Goal: Task Accomplishment & Management: Use online tool/utility

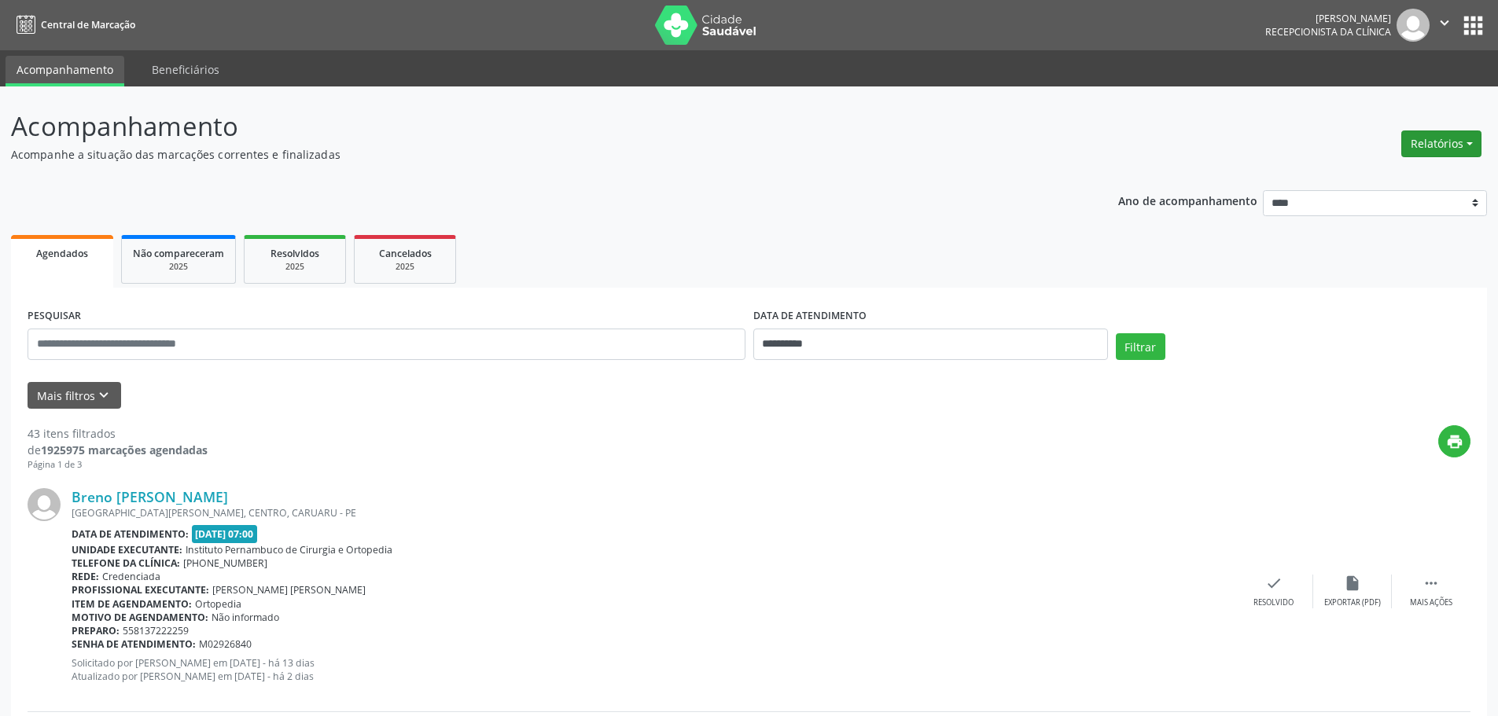
click at [1431, 141] on button "Relatórios" at bounding box center [1441, 144] width 80 height 27
click at [1387, 186] on link "Agendamentos" at bounding box center [1397, 178] width 169 height 22
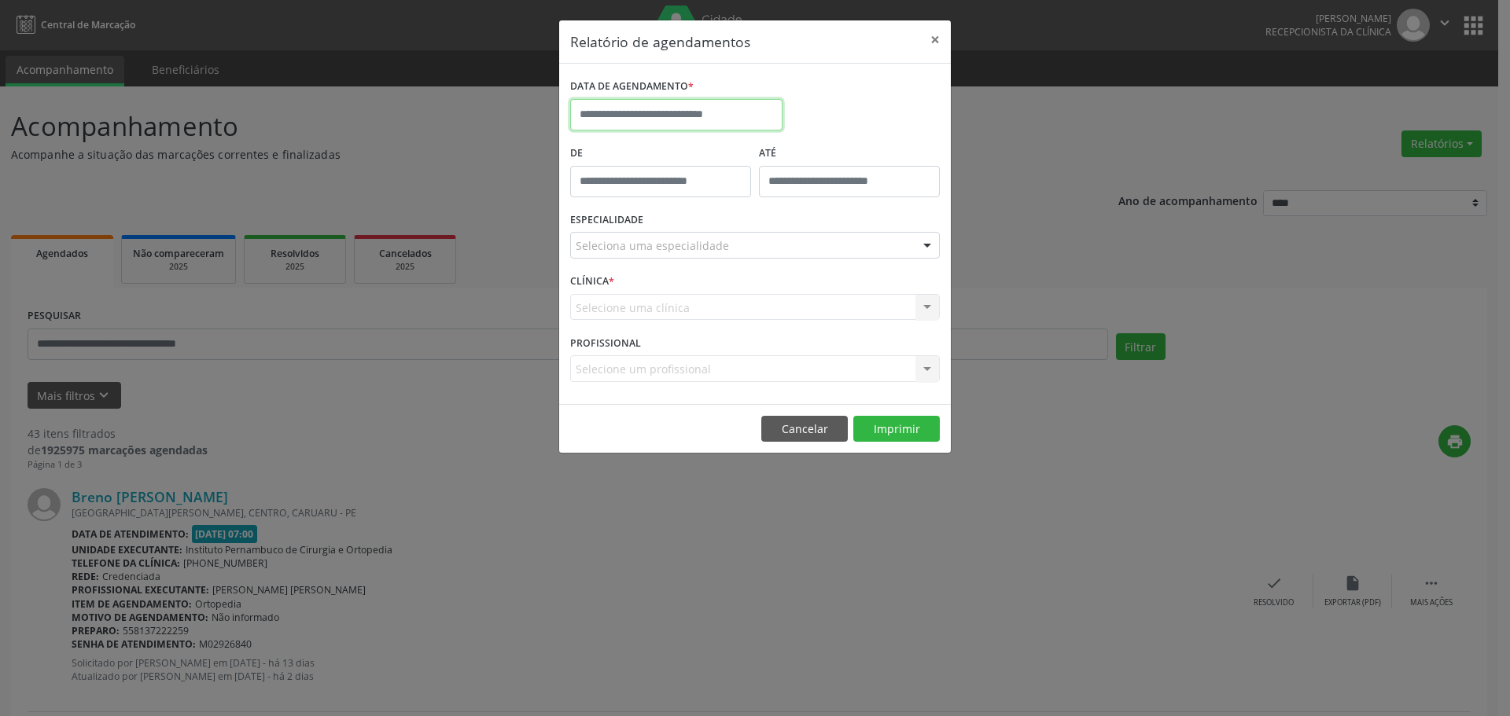
click at [685, 120] on input "text" at bounding box center [676, 114] width 212 height 31
click at [618, 296] on span "22" at bounding box center [621, 291] width 31 height 31
type input "**********"
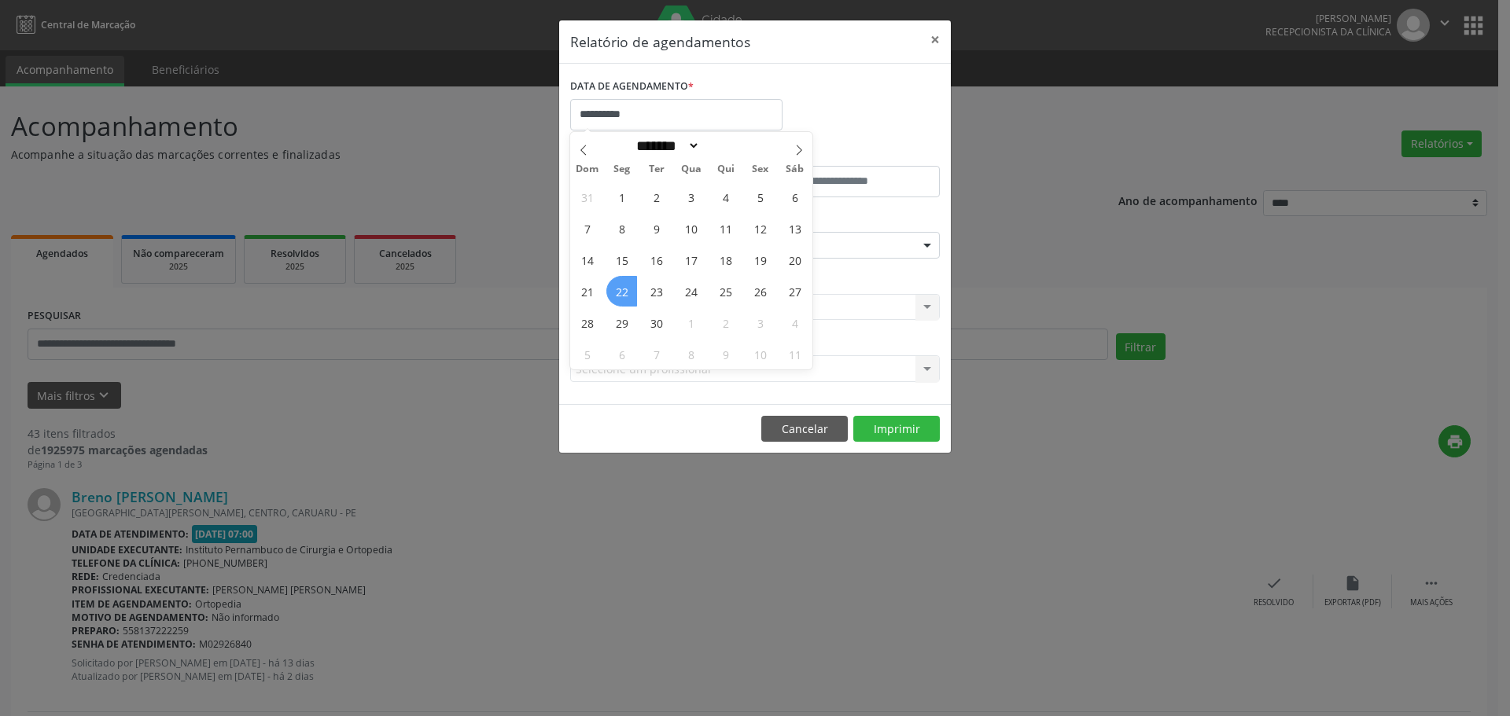
click at [618, 296] on span "22" at bounding box center [621, 291] width 31 height 31
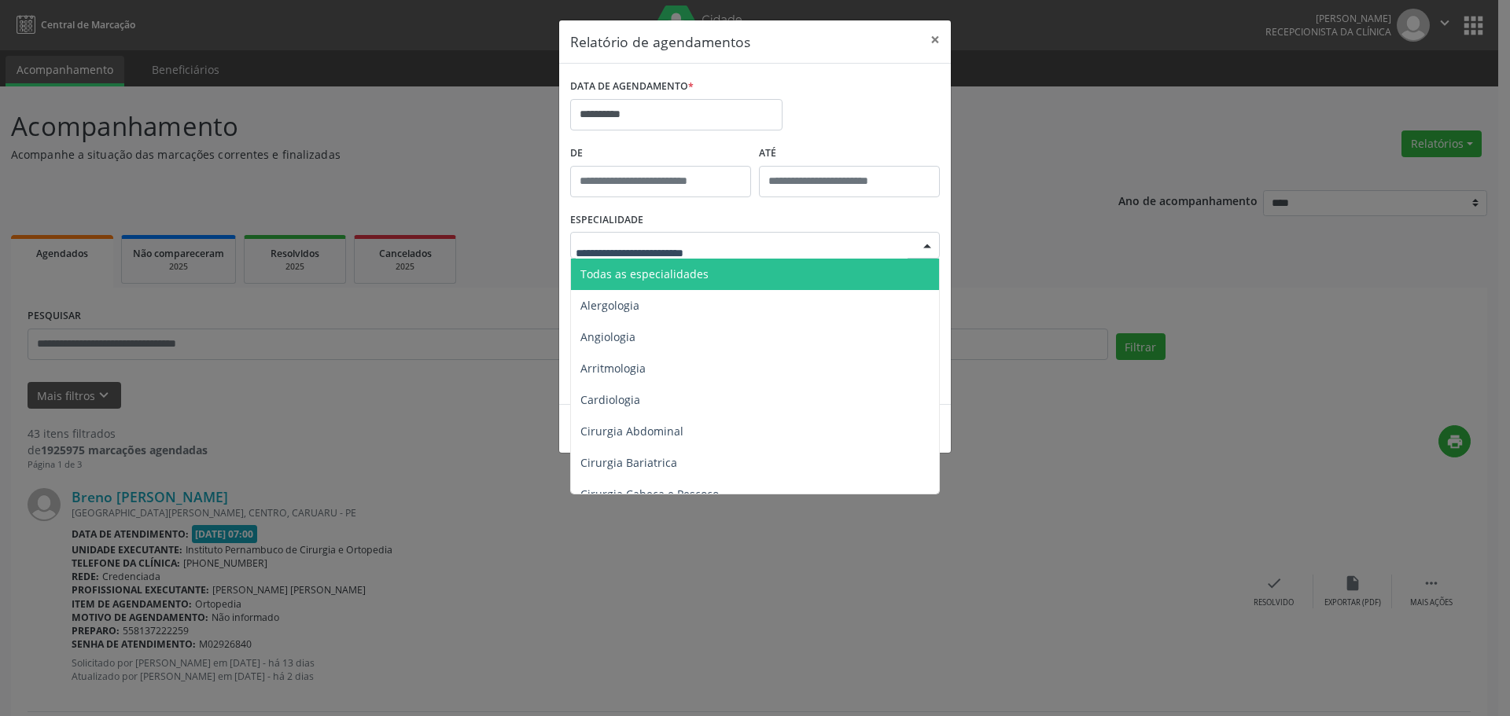
click at [747, 242] on div at bounding box center [755, 245] width 370 height 27
click at [715, 281] on span "Todas as especialidades" at bounding box center [756, 274] width 370 height 31
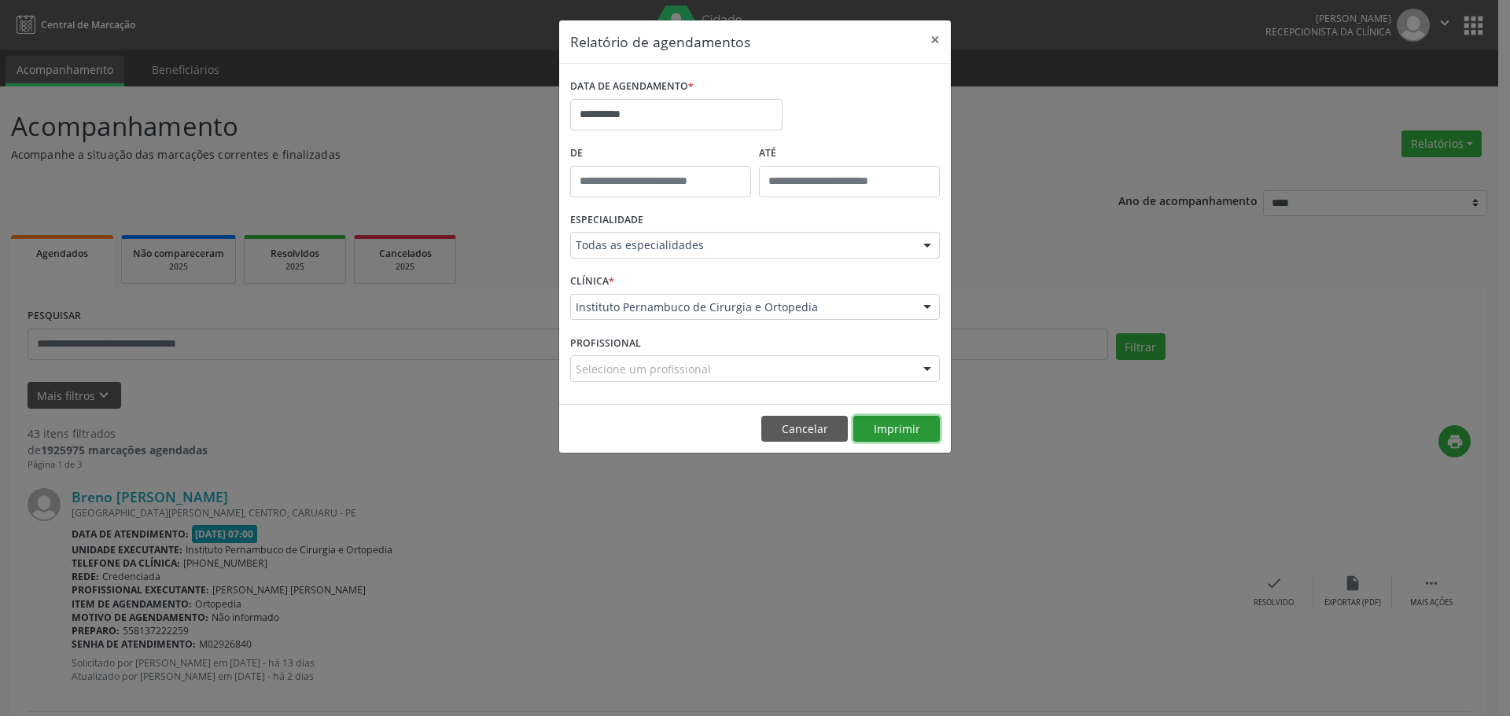
click at [883, 433] on button "Imprimir" at bounding box center [896, 429] width 87 height 27
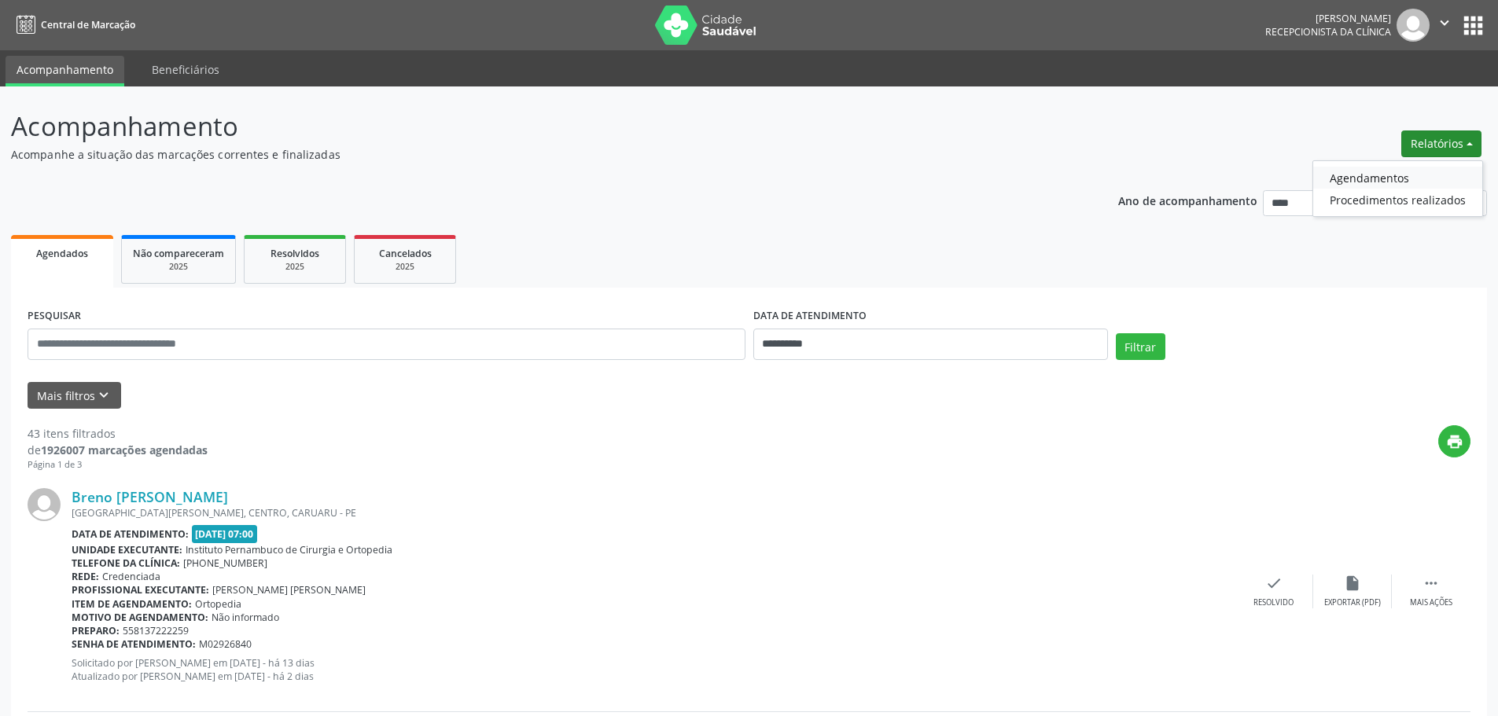
click at [1387, 178] on link "Agendamentos" at bounding box center [1397, 178] width 169 height 22
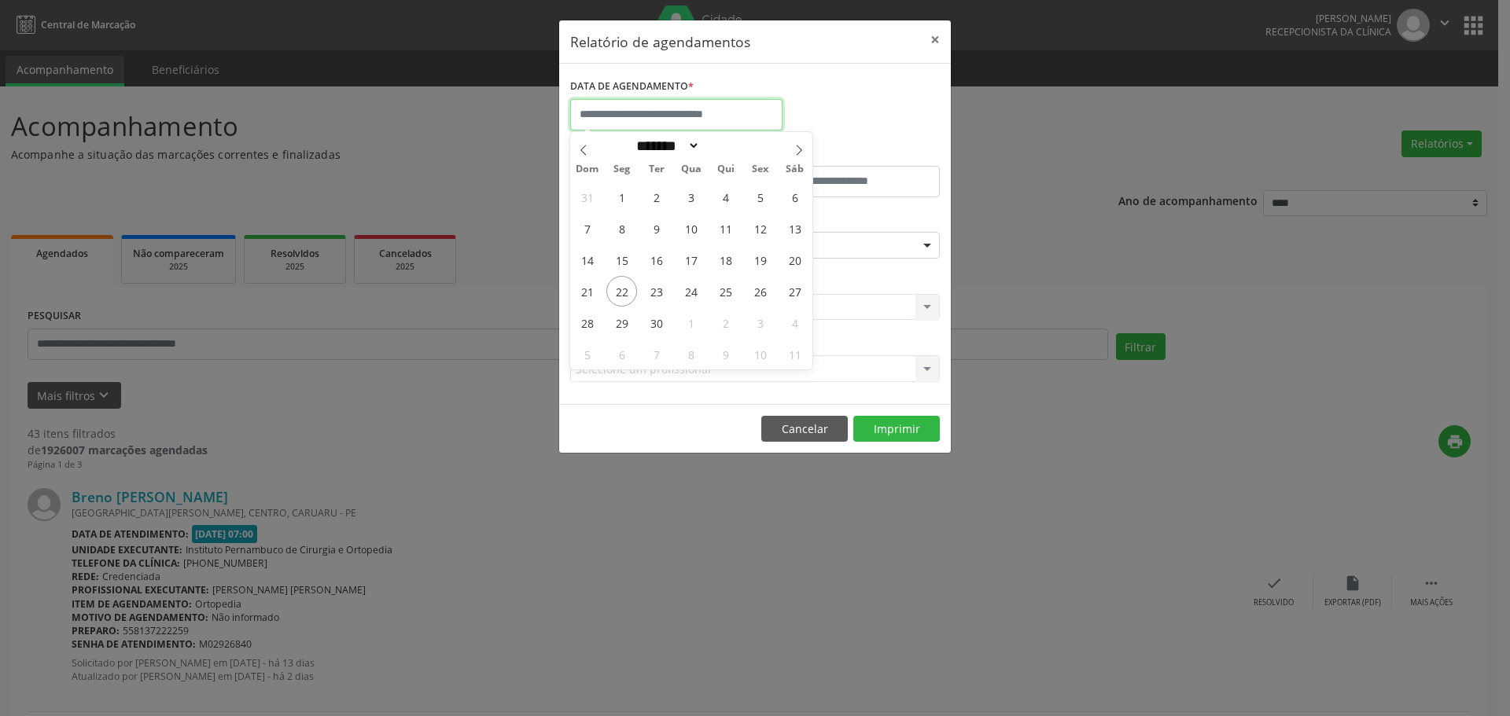
click at [646, 123] on input "text" at bounding box center [676, 114] width 212 height 31
click at [629, 272] on span "15" at bounding box center [621, 260] width 31 height 31
type input "**********"
click at [629, 271] on span "15" at bounding box center [621, 260] width 31 height 31
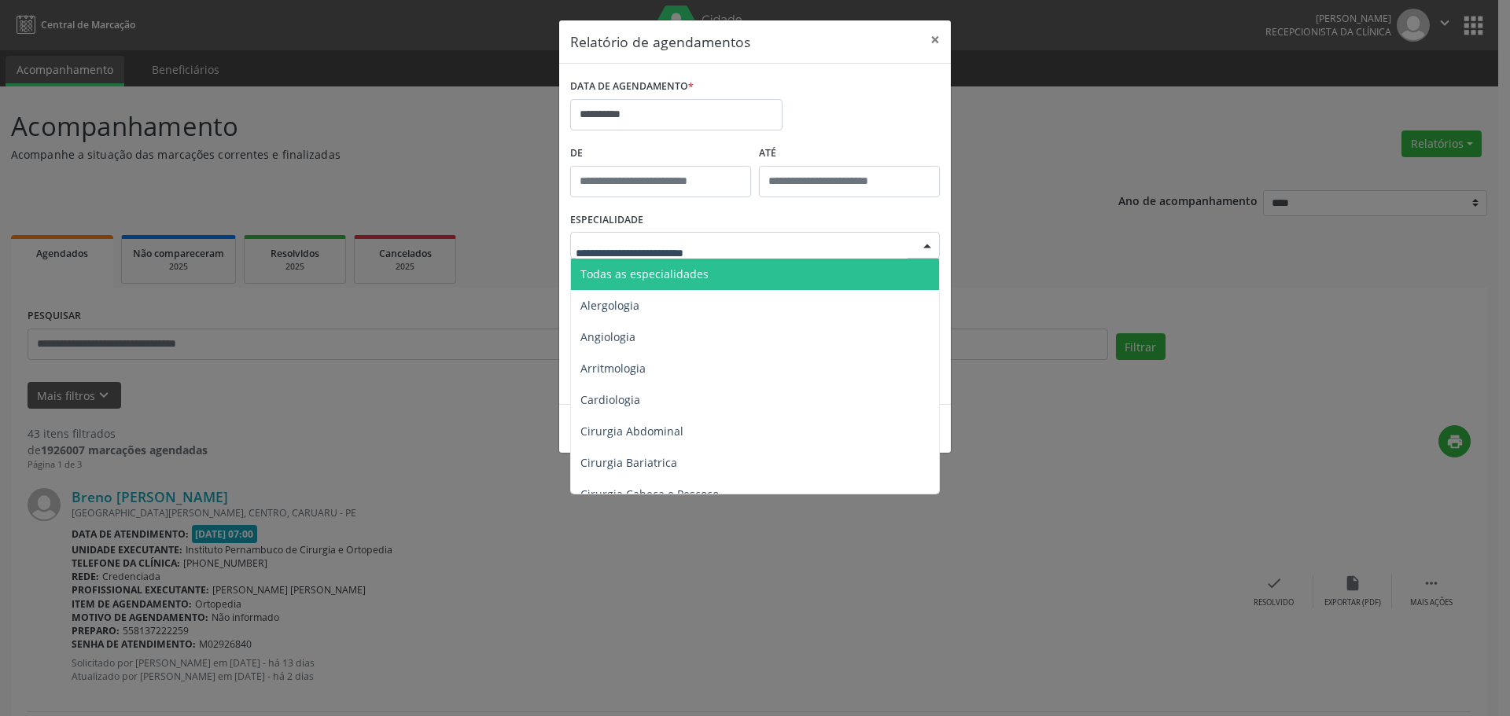
click at [661, 269] on span "Todas as especialidades" at bounding box center [644, 274] width 128 height 15
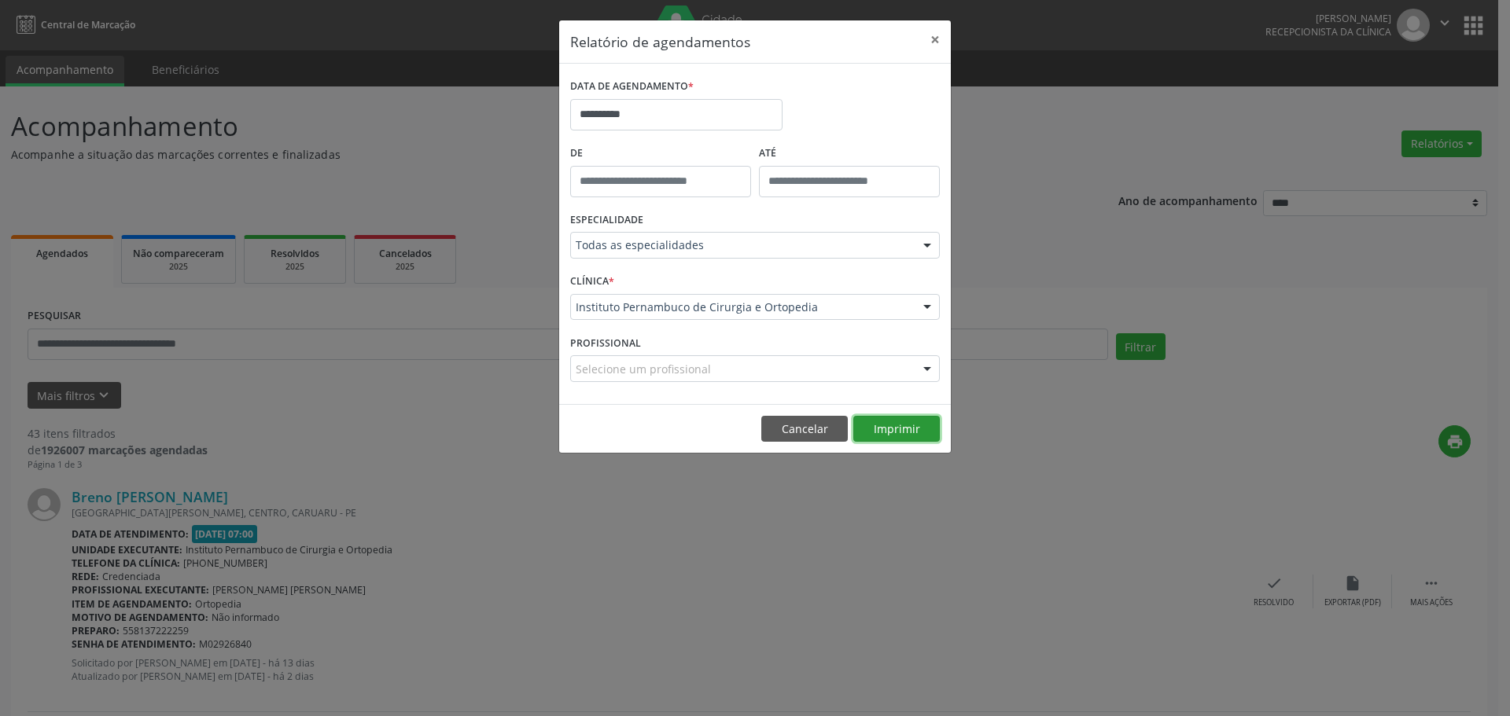
click at [885, 426] on button "Imprimir" at bounding box center [896, 429] width 87 height 27
